Goal: Transaction & Acquisition: Subscribe to service/newsletter

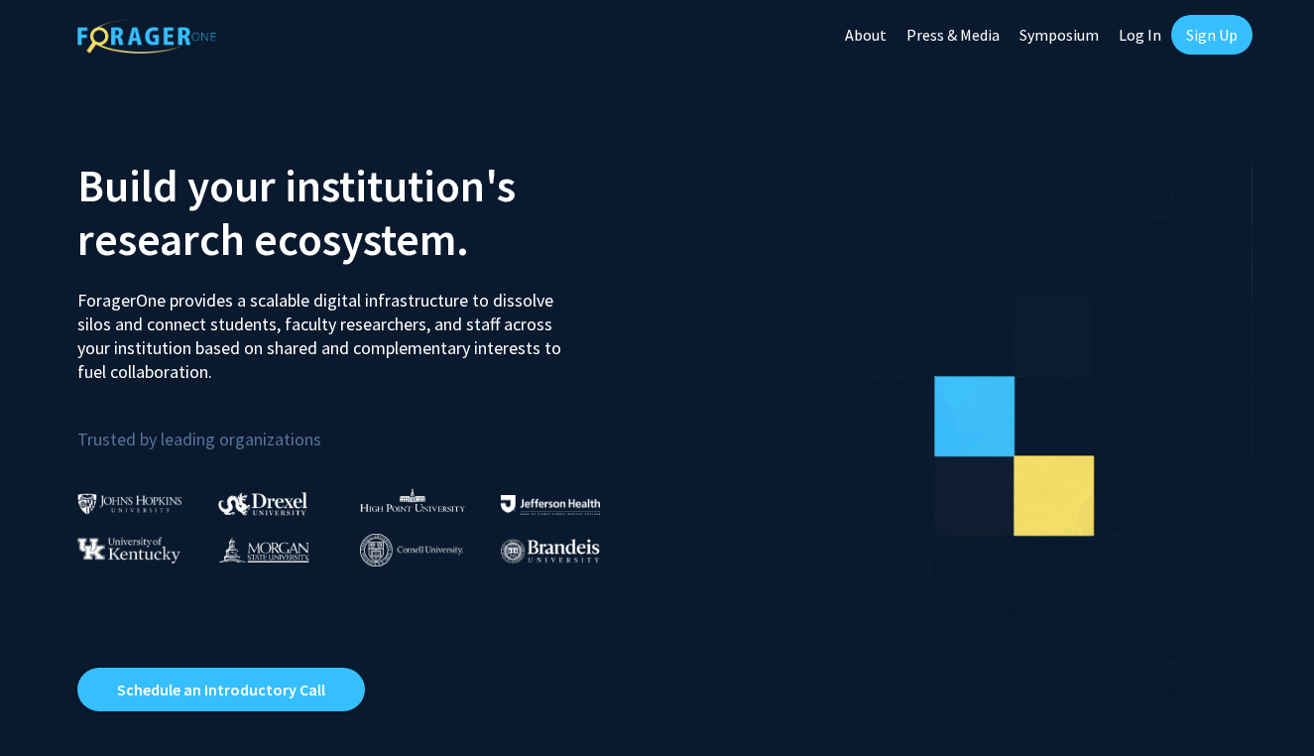
click at [1144, 41] on link "Log In" at bounding box center [1140, 34] width 62 height 69
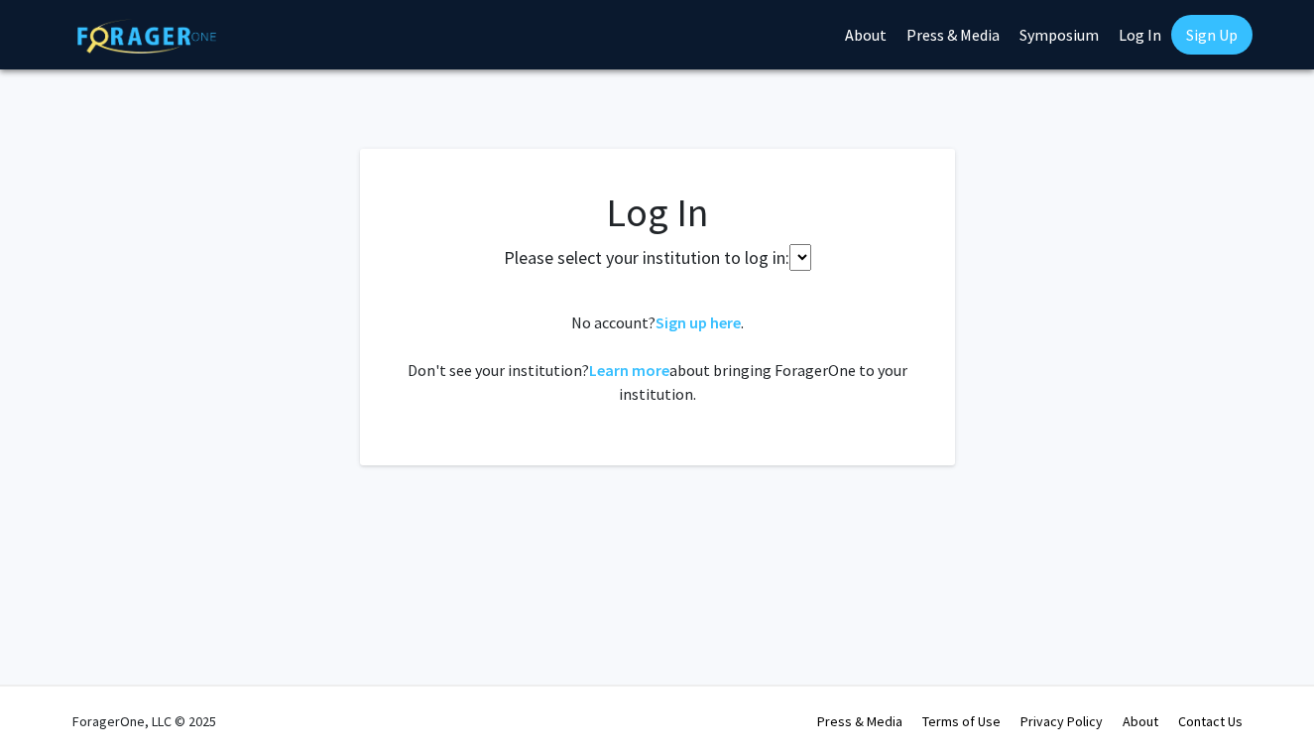
select select
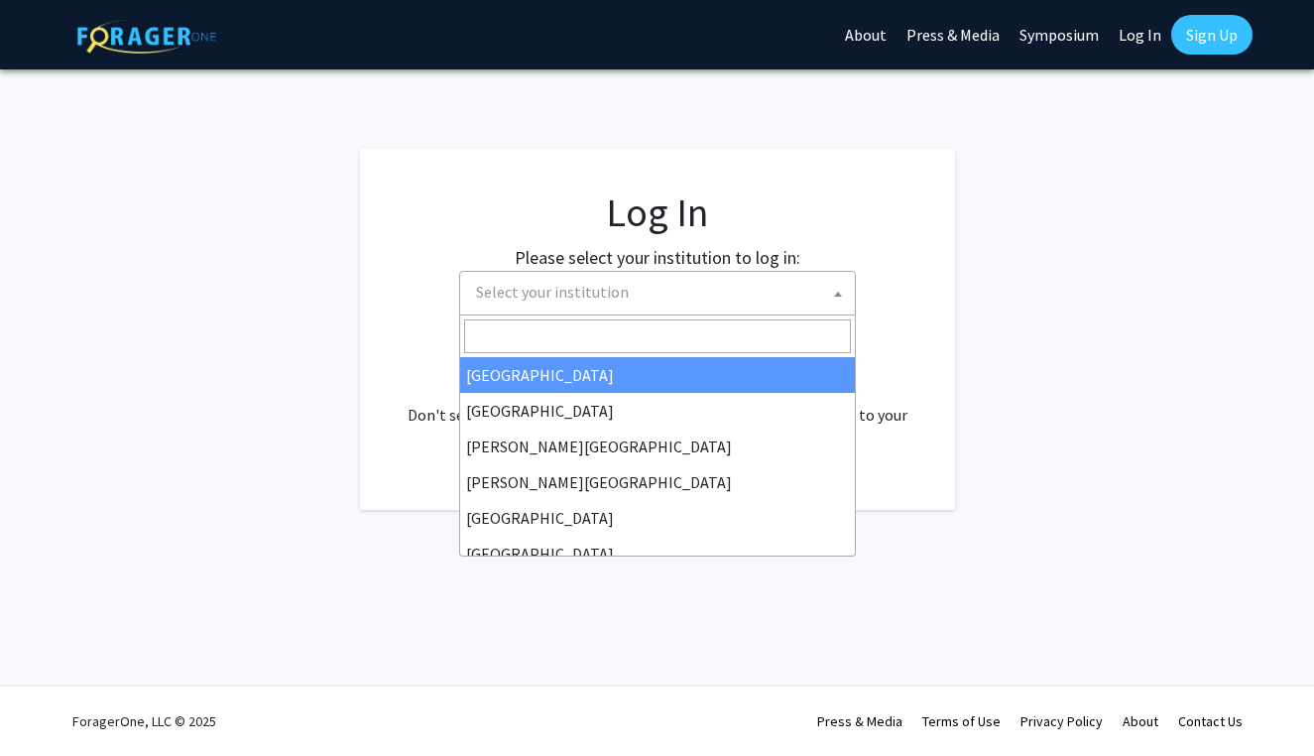
click at [702, 288] on span "Select your institution" at bounding box center [661, 292] width 387 height 41
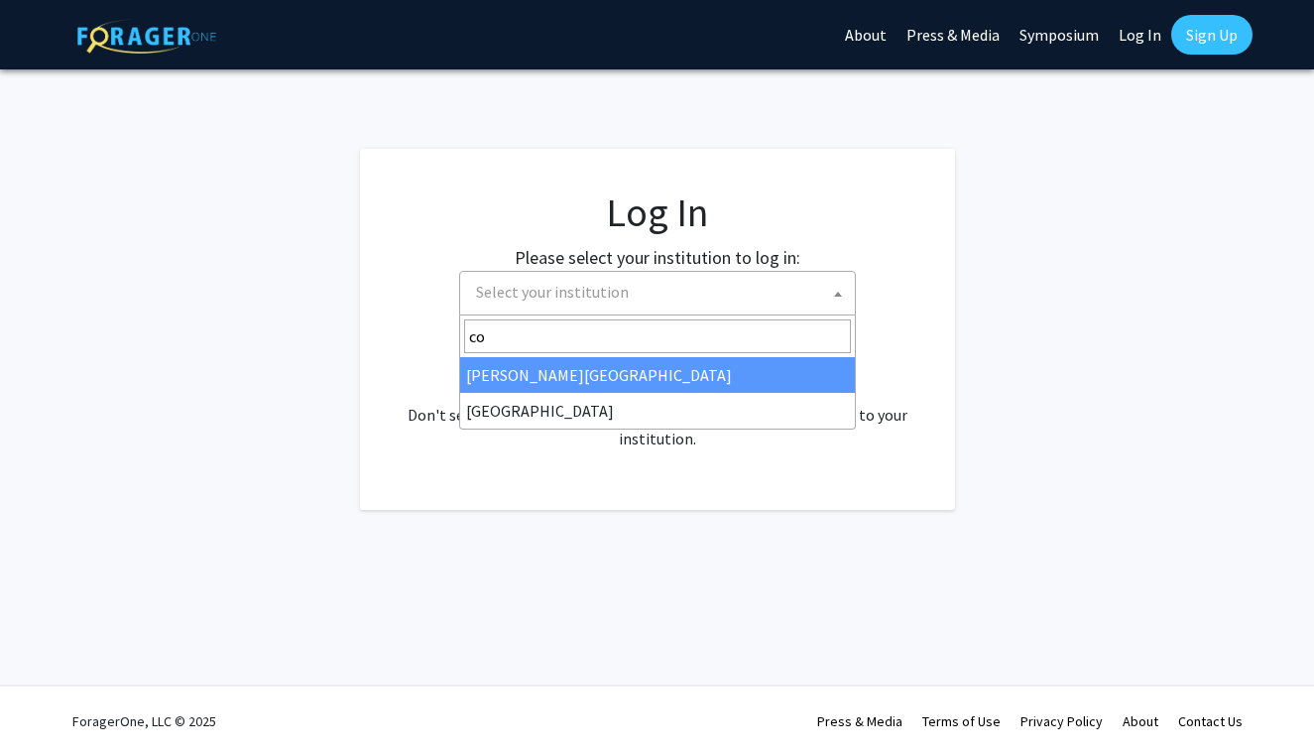
type input "c"
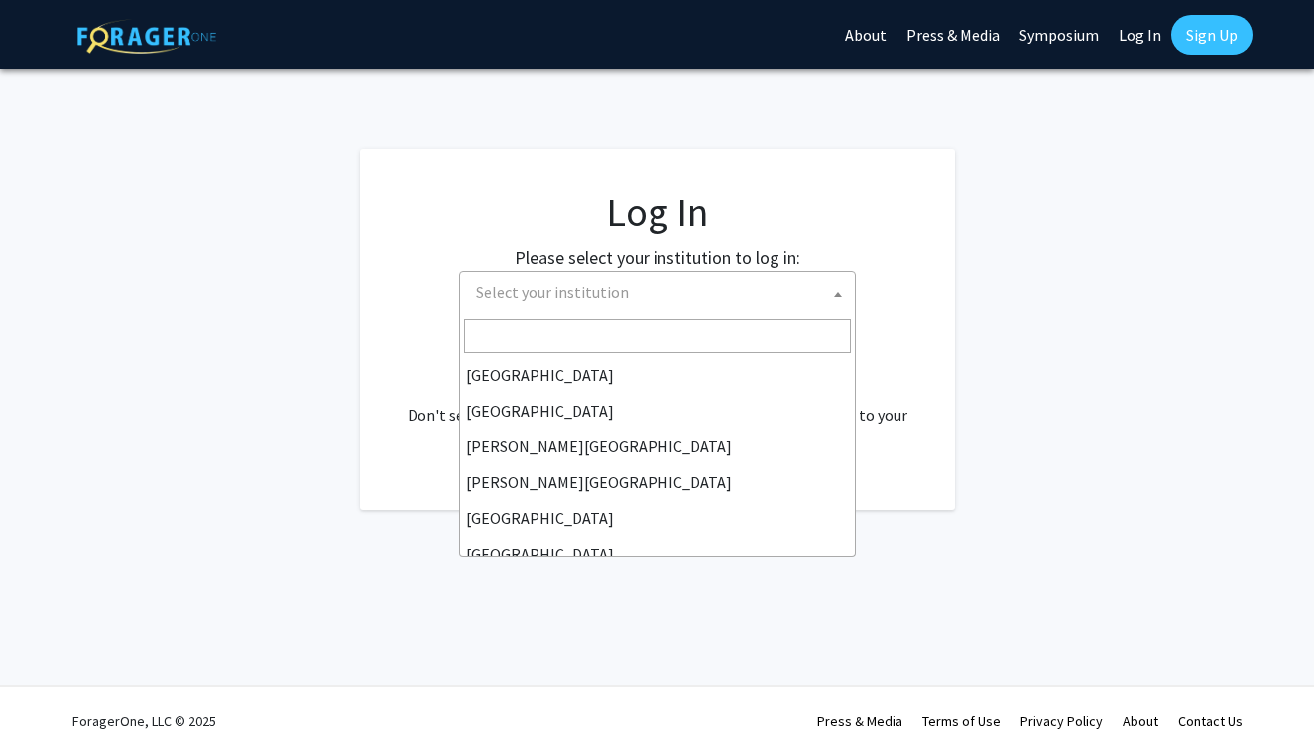
scroll to position [-2, 0]
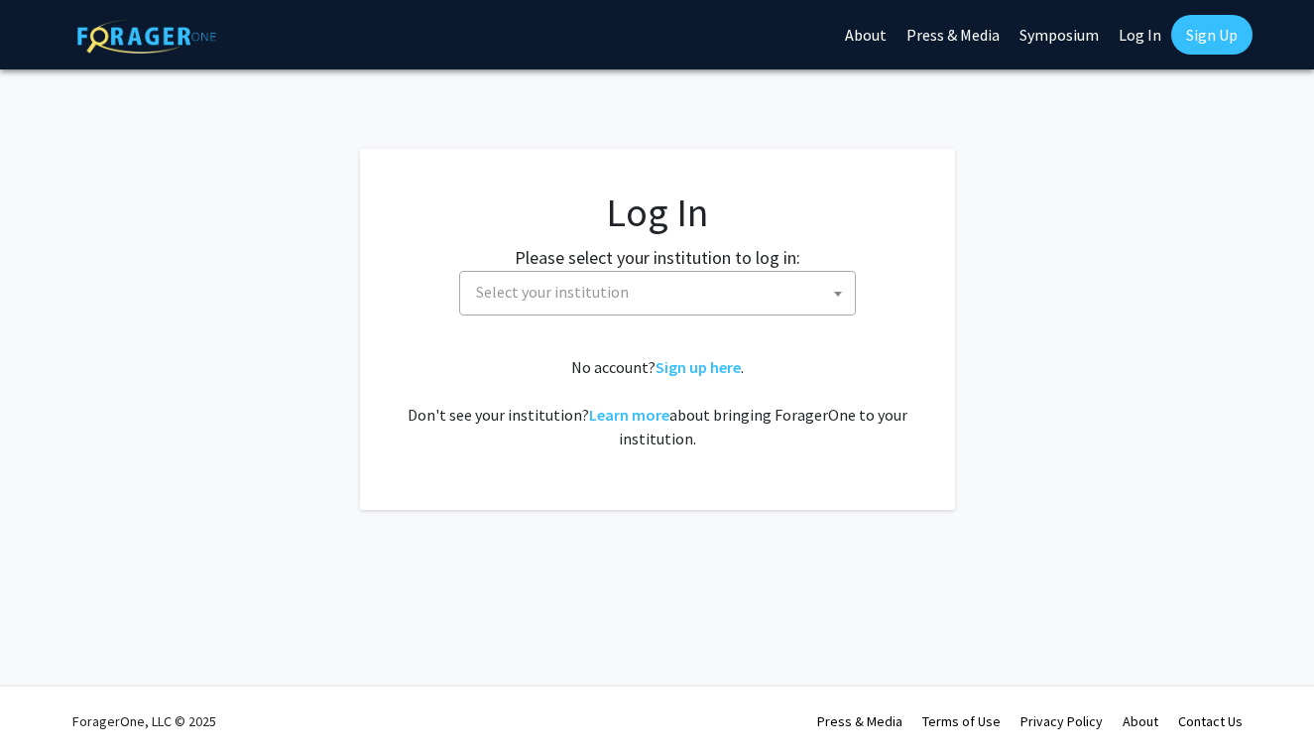
click at [406, 383] on div "No account? Sign up here . Don't see your institution? Learn more about bringin…" at bounding box center [658, 402] width 516 height 95
click at [1202, 26] on link "Sign Up" at bounding box center [1211, 35] width 81 height 40
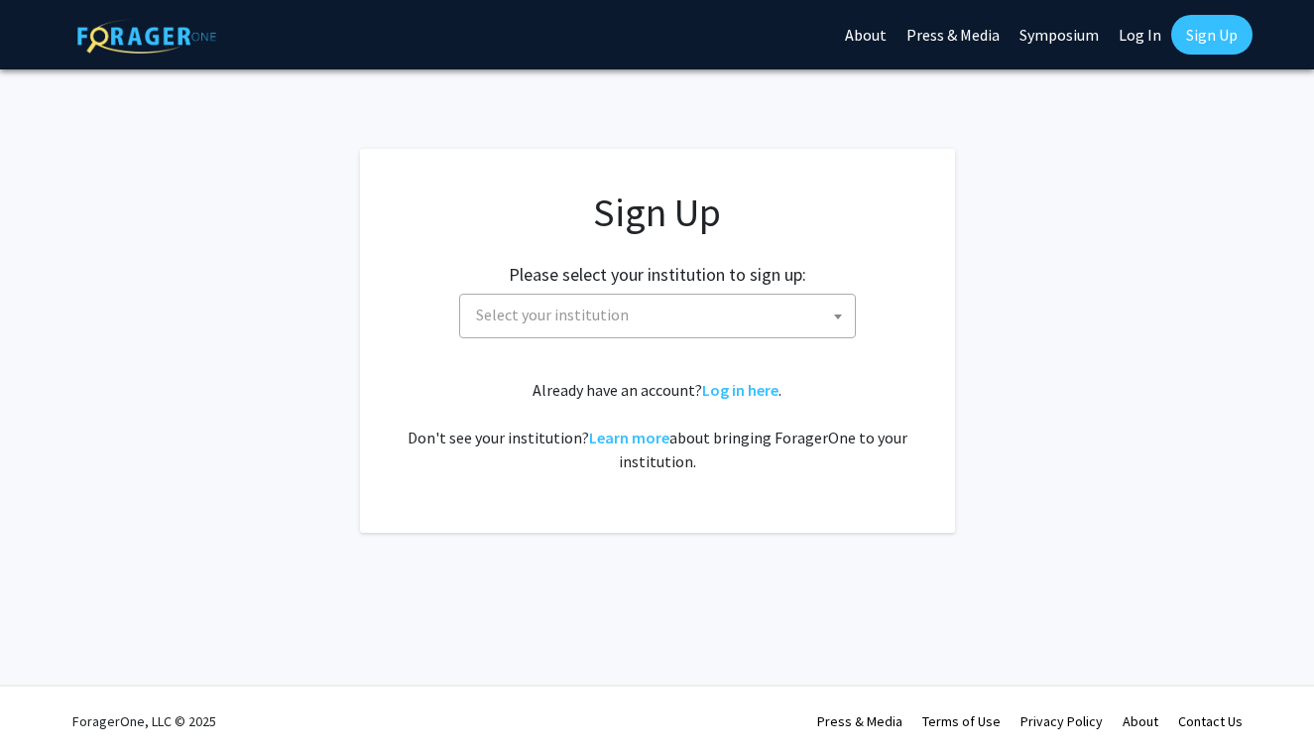
click at [1136, 39] on link "Log In" at bounding box center [1140, 34] width 62 height 69
select select
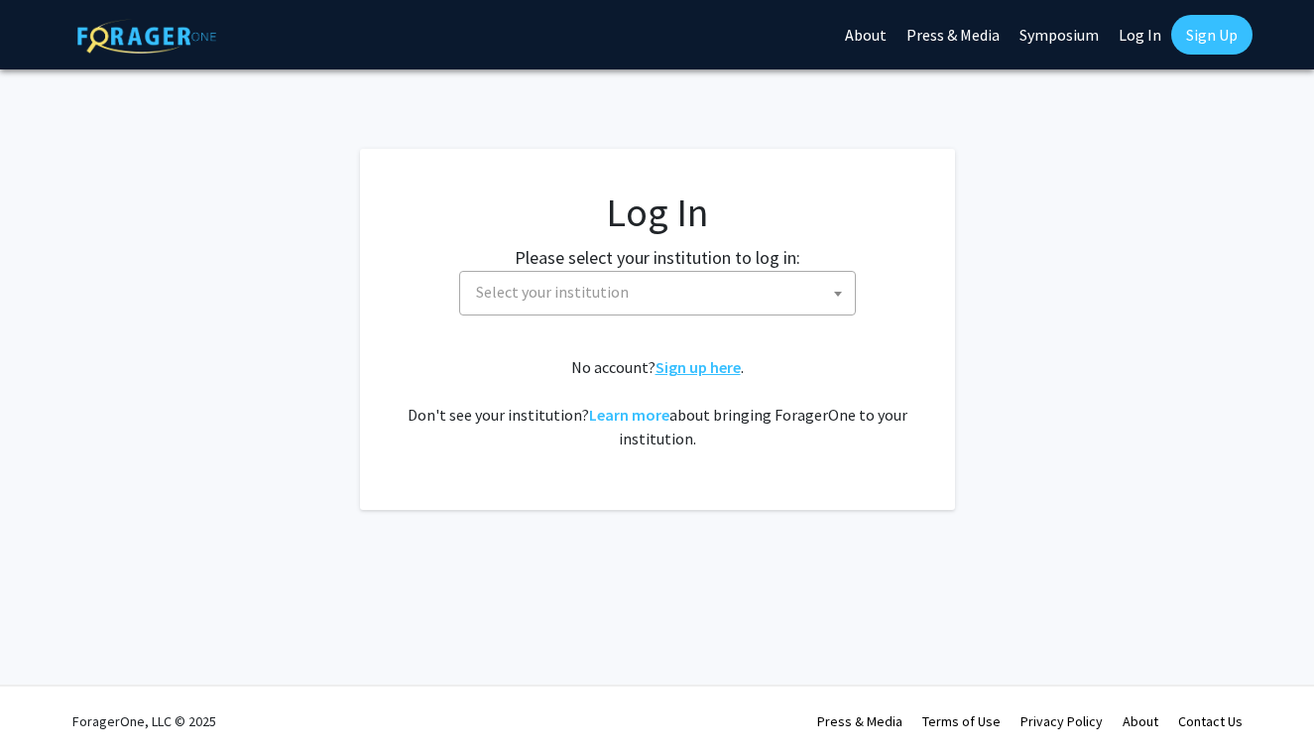
click at [685, 366] on link "Sign up here" at bounding box center [698, 367] width 85 height 20
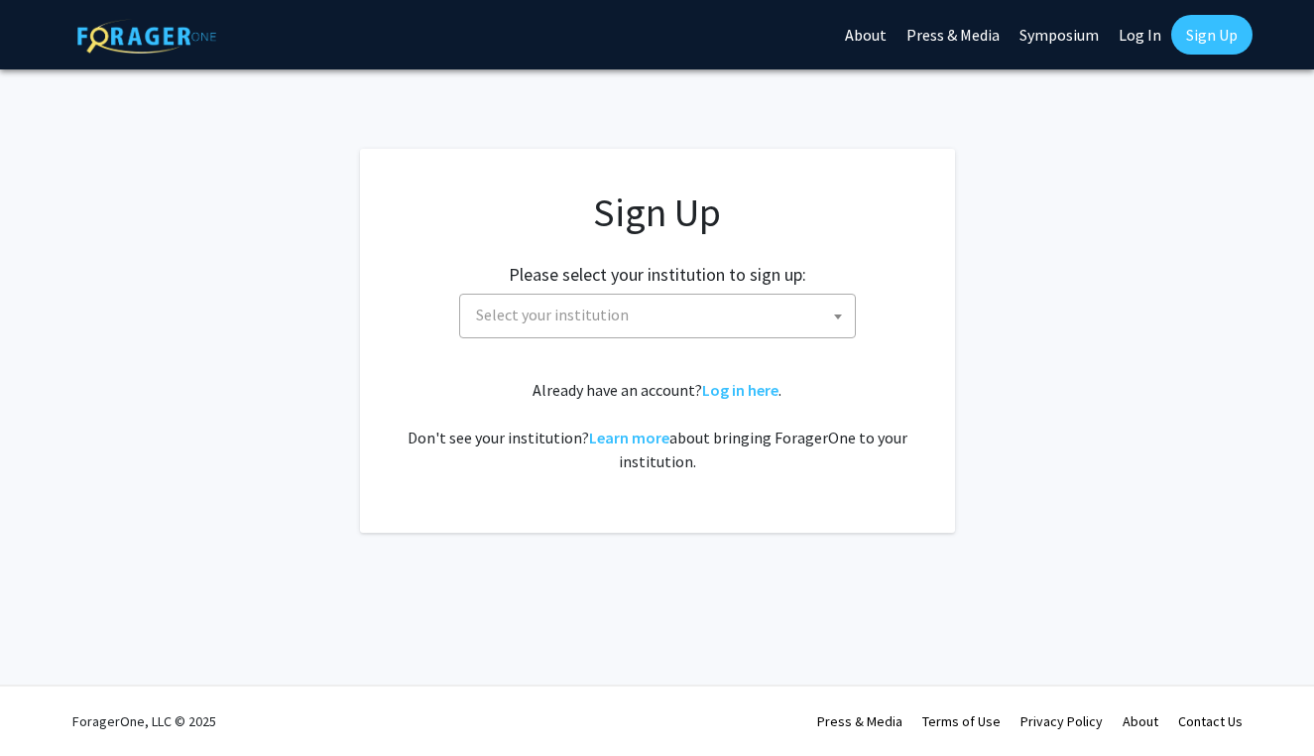
click at [706, 322] on span "Select your institution" at bounding box center [661, 315] width 387 height 41
type input "f"
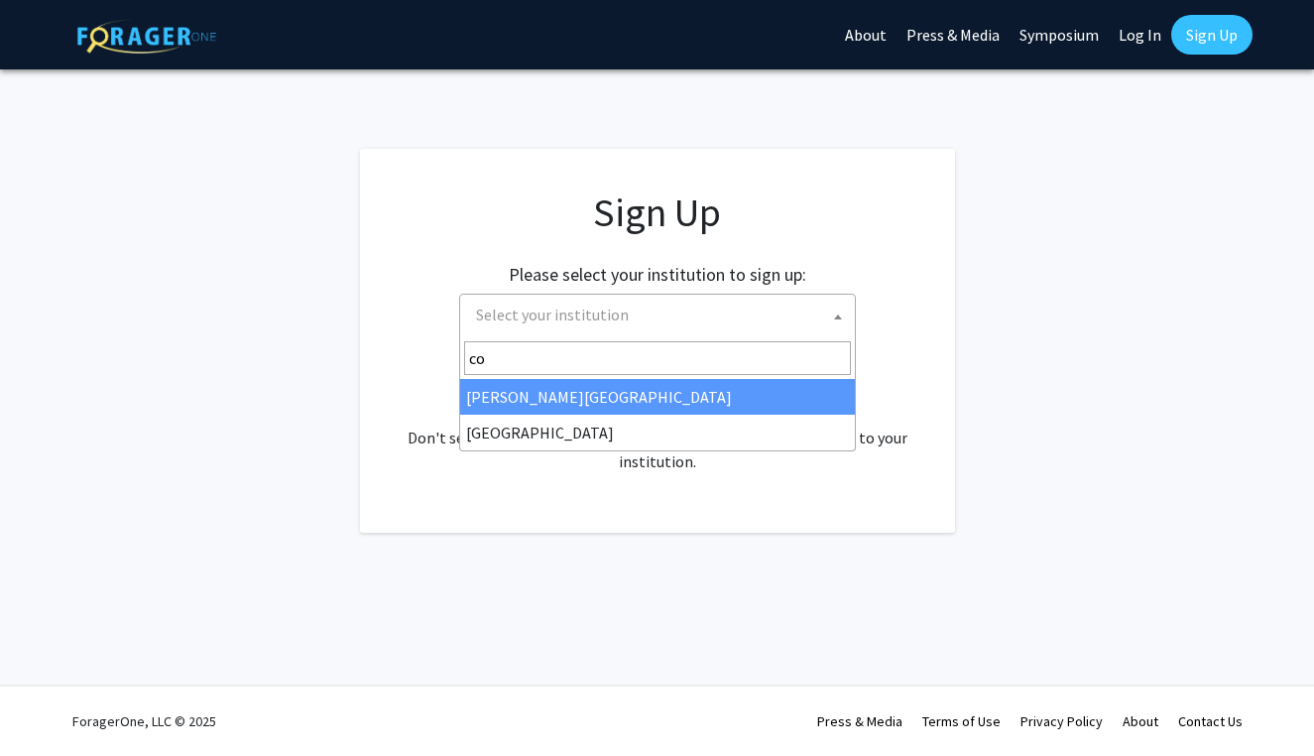
type input "c"
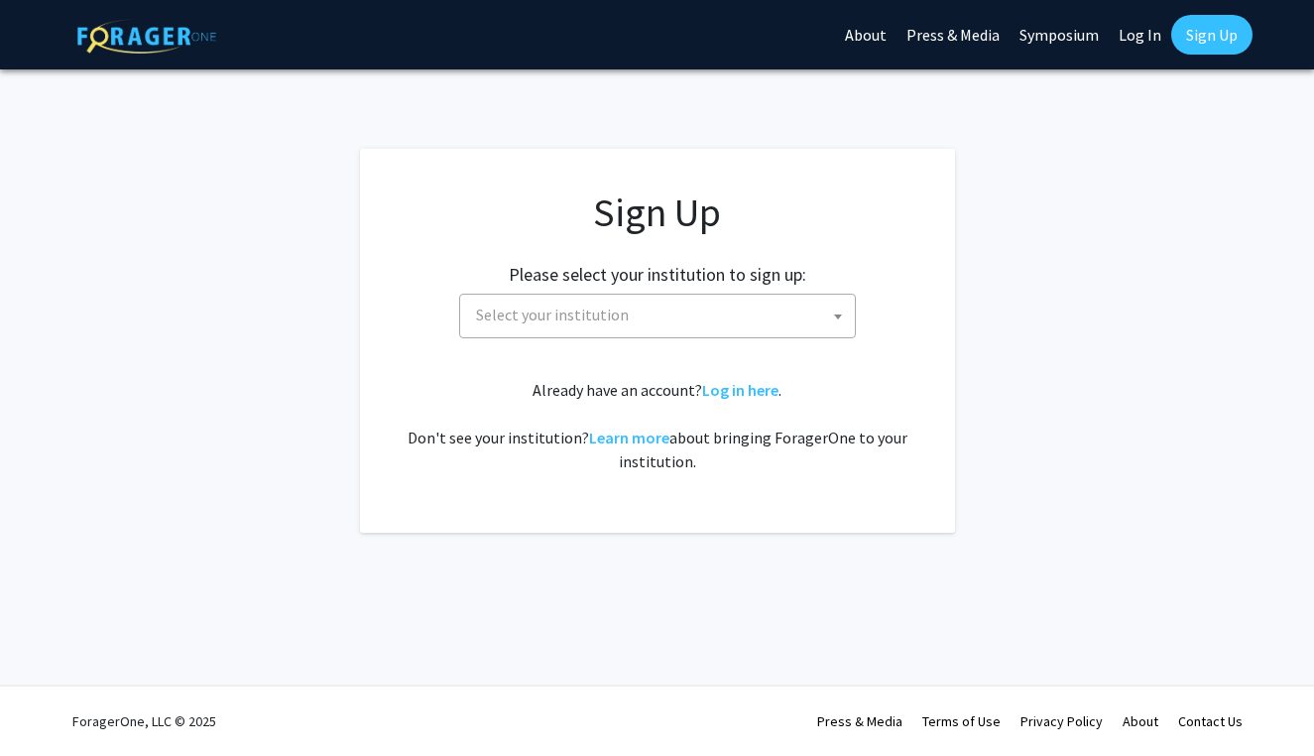
click at [422, 444] on div "Already have an account? Log in here . Don't see your institution? Learn more a…" at bounding box center [658, 425] width 516 height 95
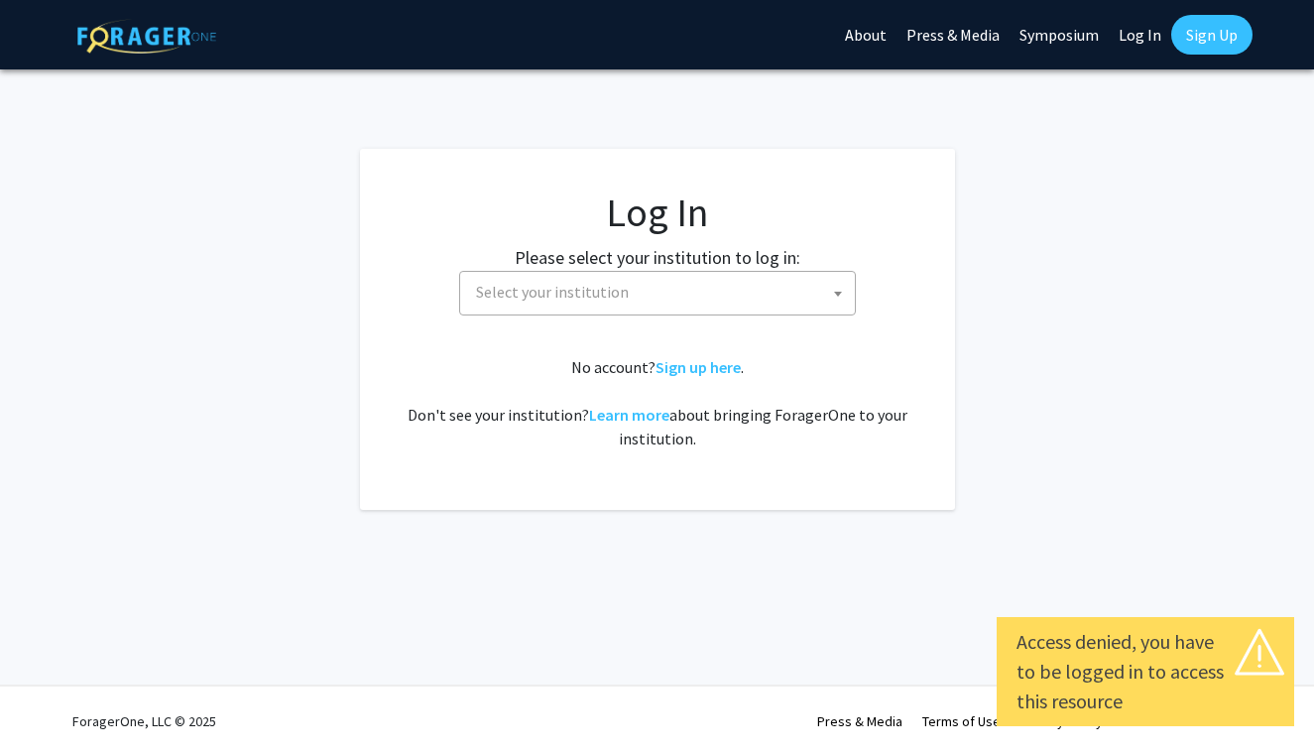
select select
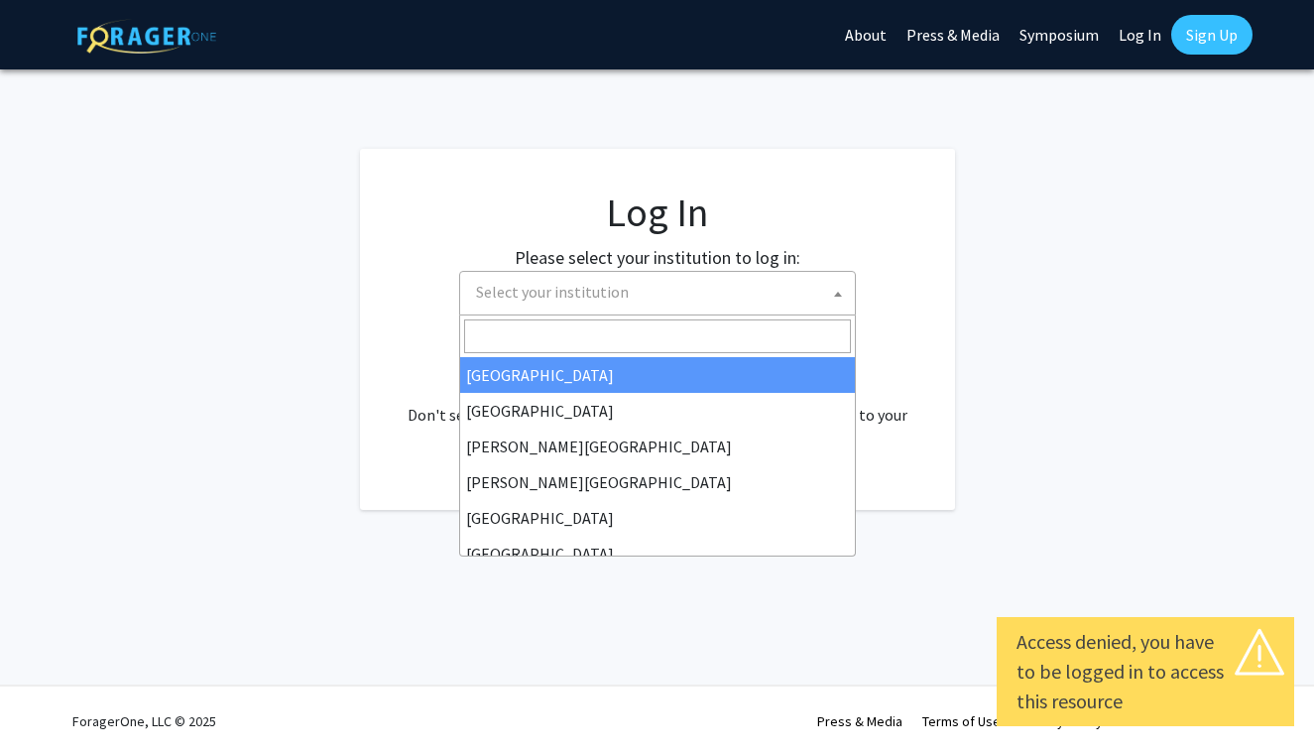
click at [496, 285] on span "Select your institution" at bounding box center [552, 292] width 153 height 20
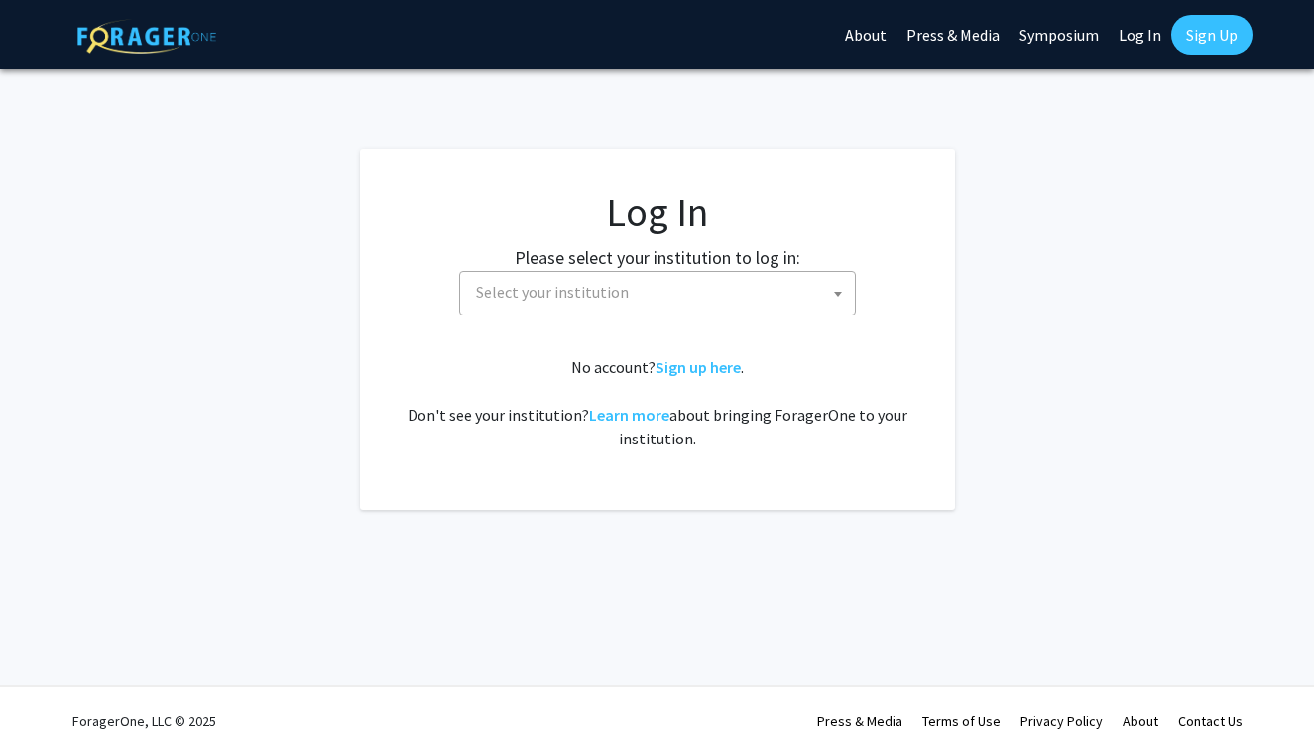
click at [398, 480] on fg-card "Log In Please select your institution to log in: Baylor University Brandeis Uni…" at bounding box center [657, 329] width 595 height 361
click at [715, 354] on fg-card-body "Log In Please select your institution to log in: Baylor University Brandeis Uni…" at bounding box center [658, 329] width 516 height 282
click at [719, 361] on link "Sign up here" at bounding box center [698, 367] width 85 height 20
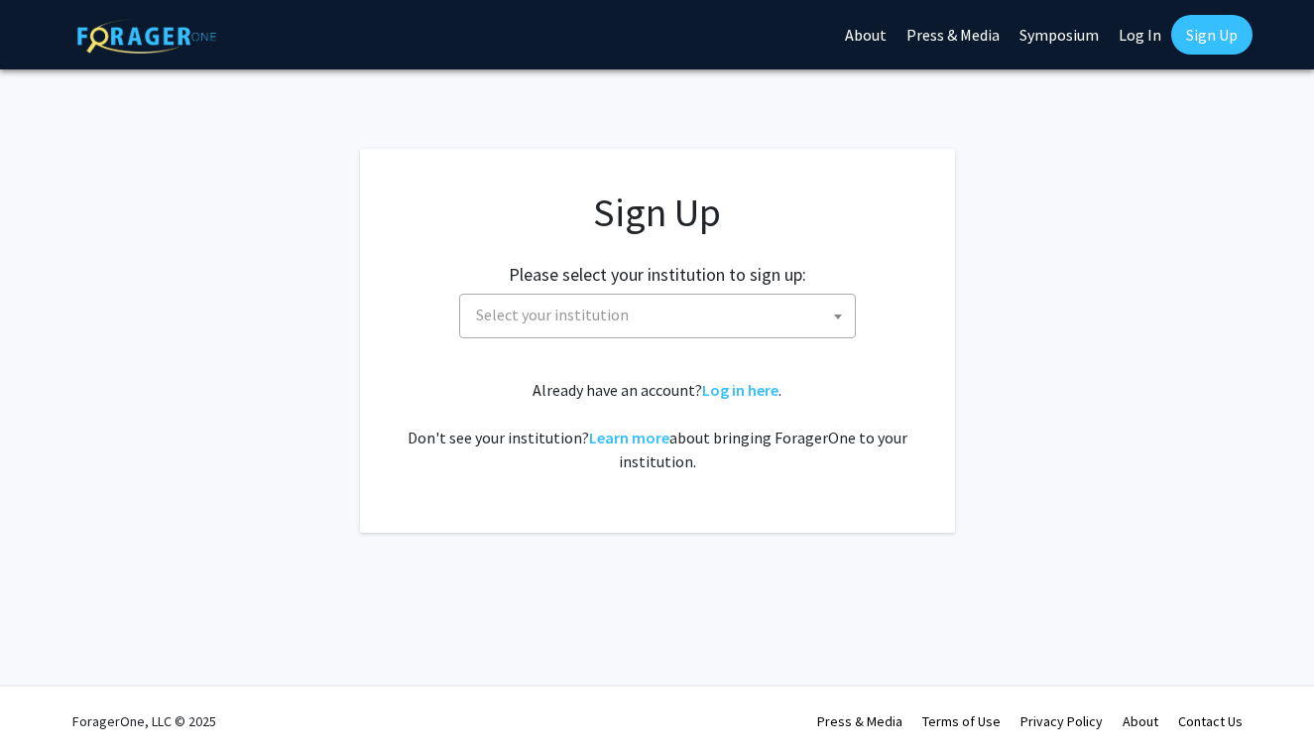
click at [719, 314] on span "Select your institution" at bounding box center [661, 315] width 387 height 41
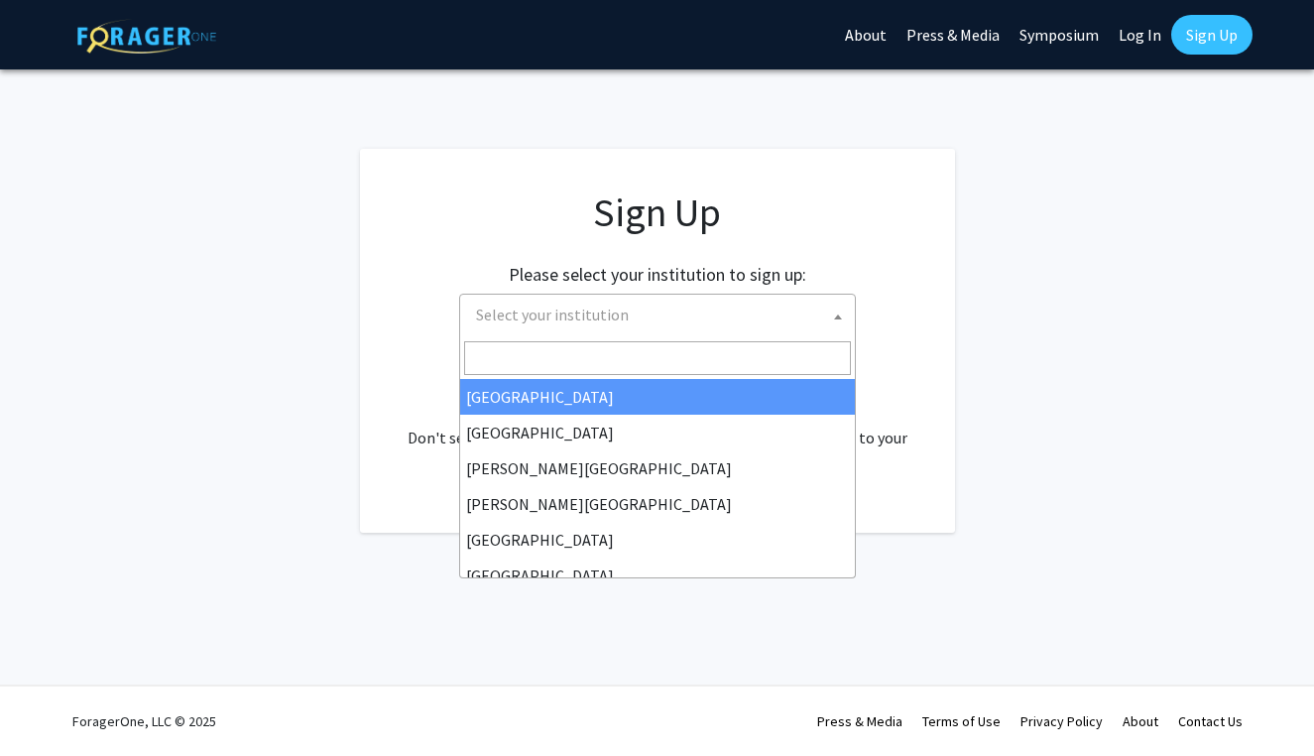
click at [607, 371] on input "Search" at bounding box center [657, 358] width 387 height 34
select select "34"
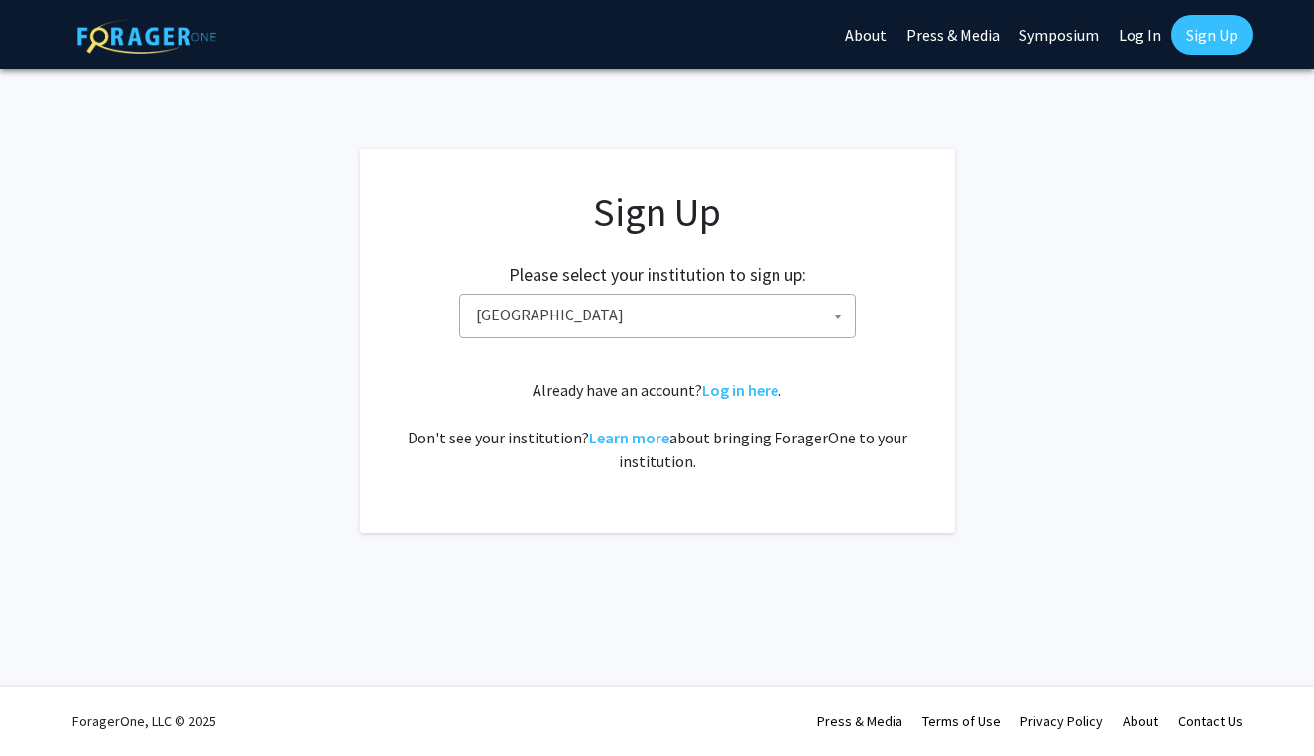
click at [524, 333] on span "[GEOGRAPHIC_DATA]" at bounding box center [661, 315] width 387 height 41
click at [438, 414] on div "Already have an account? Log in here . Don't see your institution? Learn more a…" at bounding box center [658, 425] width 516 height 95
select select
